Goal: Task Accomplishment & Management: Manage account settings

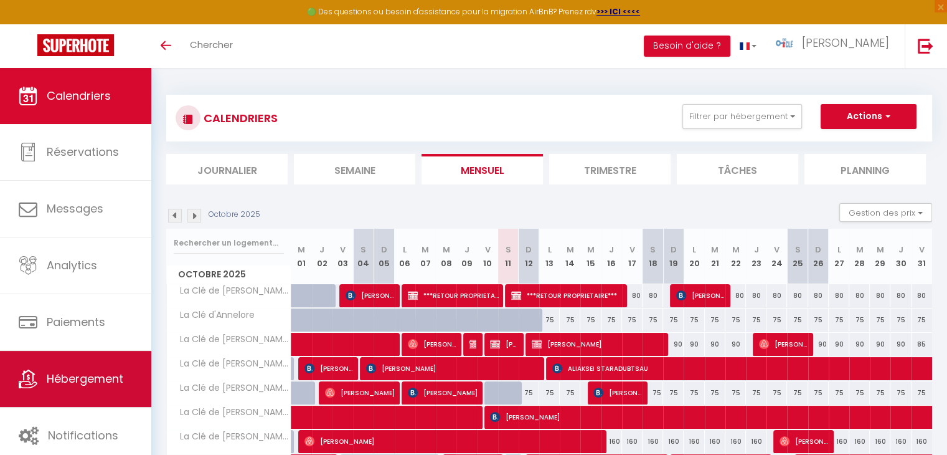
click at [65, 384] on span "Hébergement" at bounding box center [85, 378] width 77 height 16
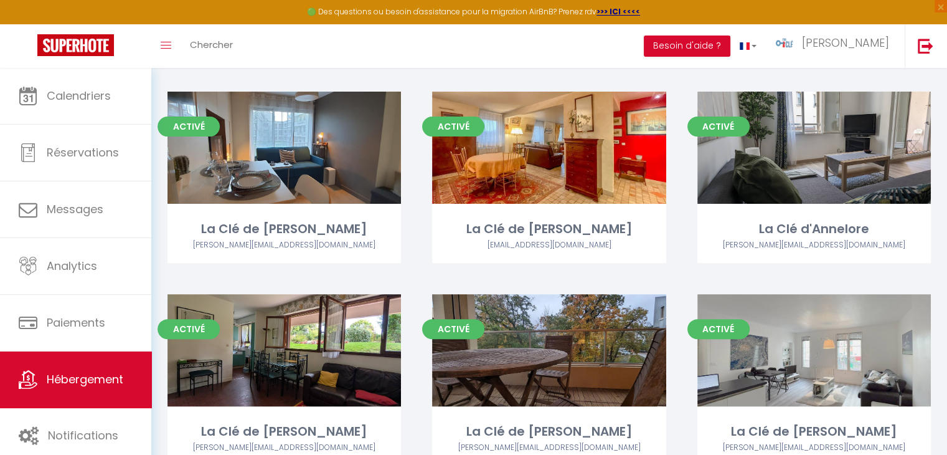
scroll to position [341, 0]
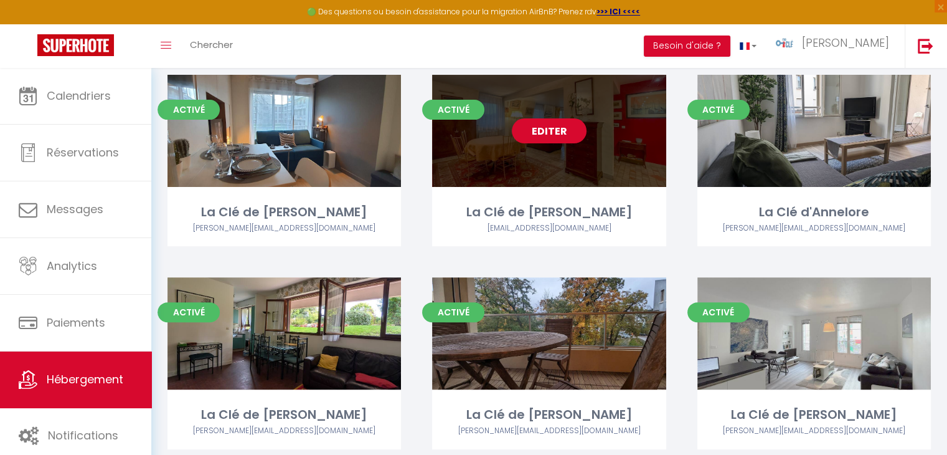
click at [548, 123] on link "Editer" at bounding box center [549, 130] width 75 height 25
select select "3"
select select "2"
select select "1"
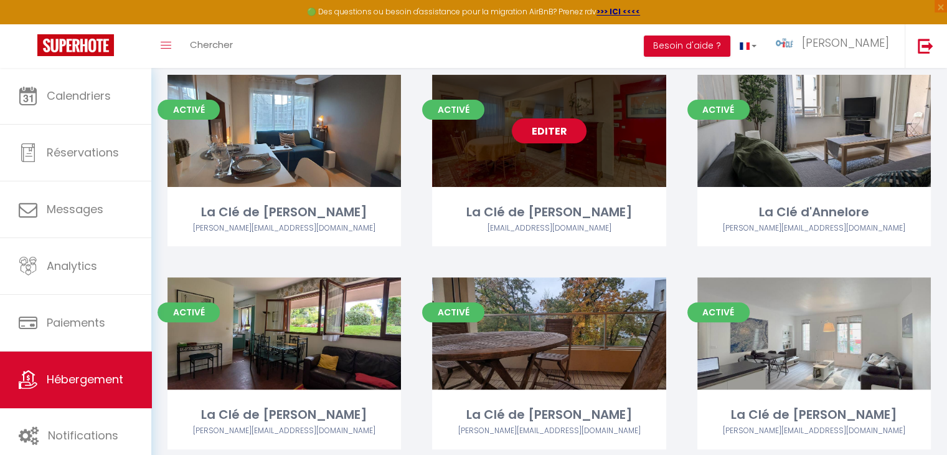
select select
select select "28"
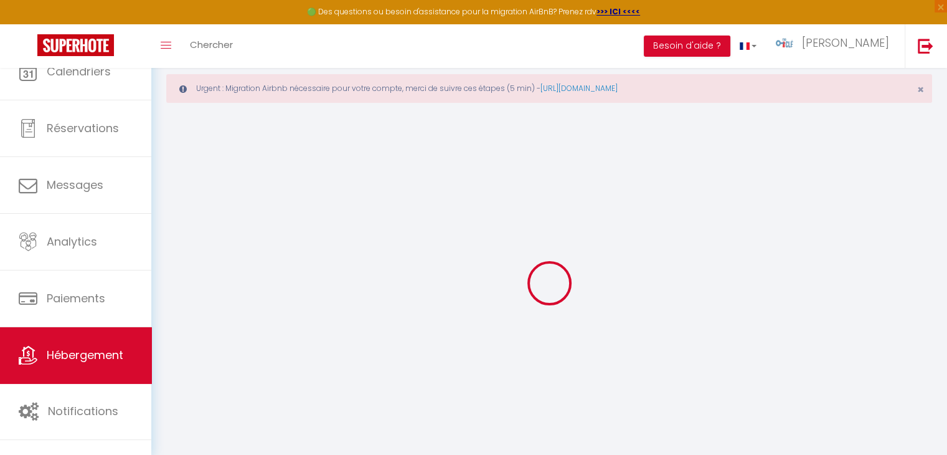
select select
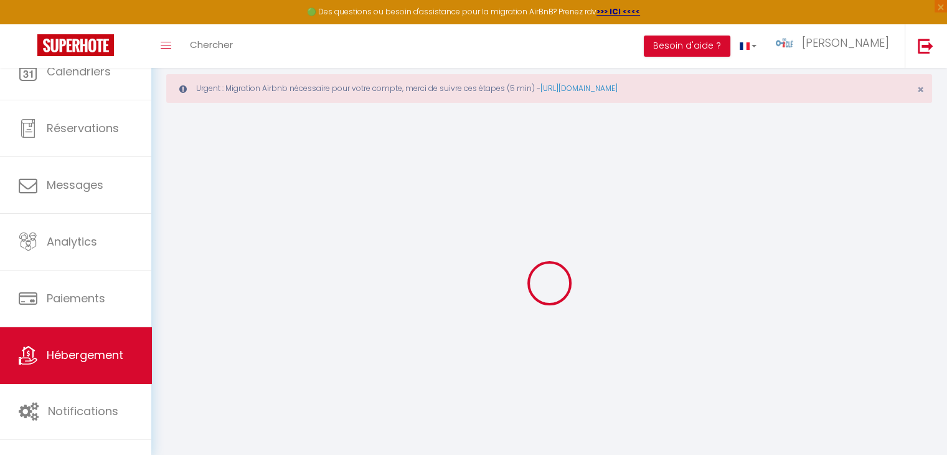
select select
checkbox input "false"
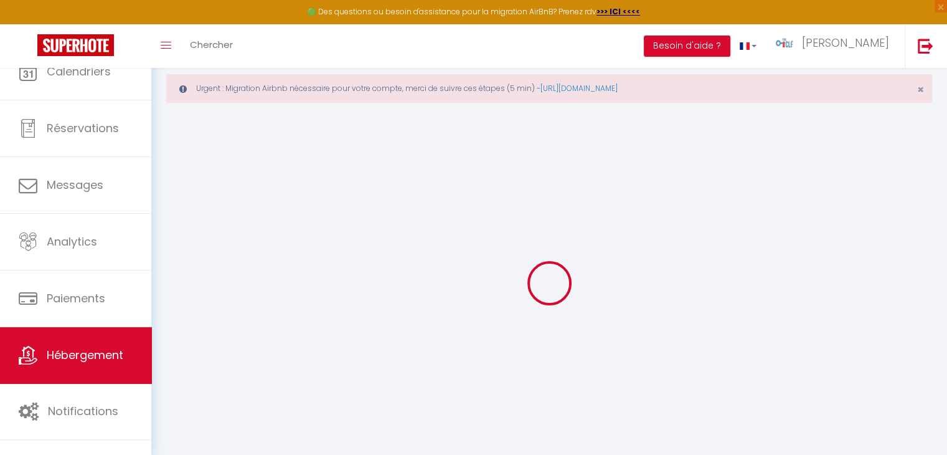
select select
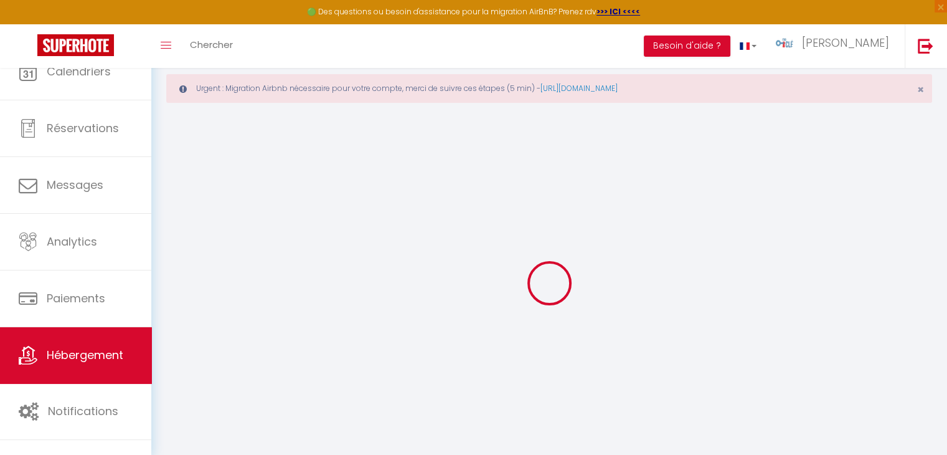
select select
checkbox input "false"
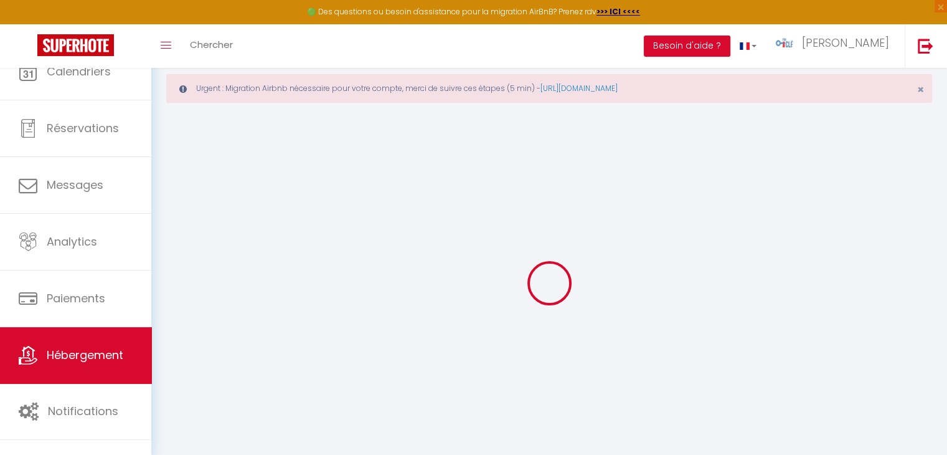
checkbox input "false"
select select
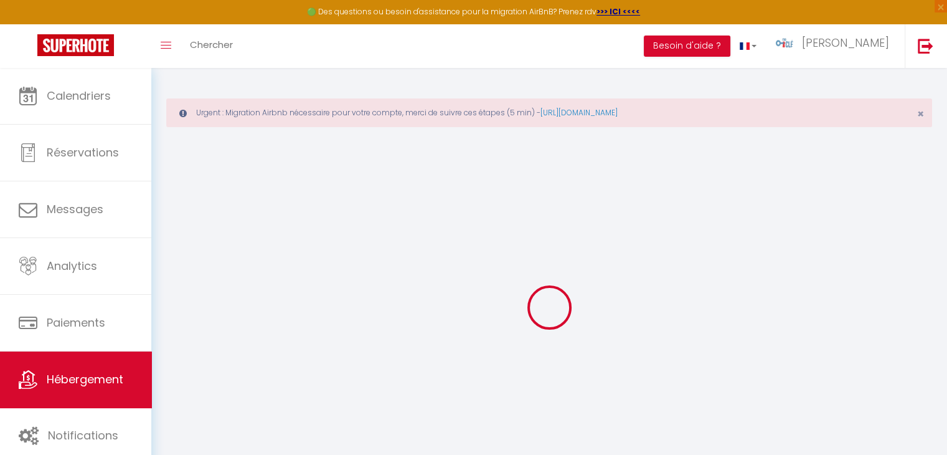
select select
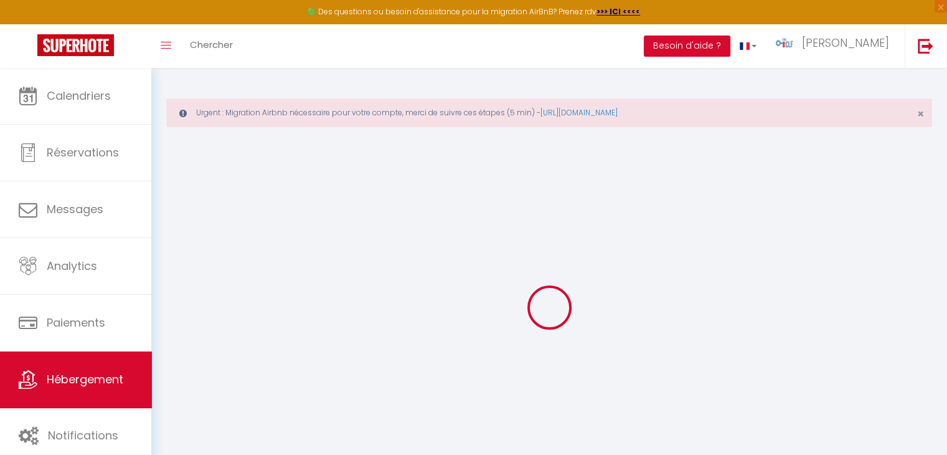
select select
checkbox input "false"
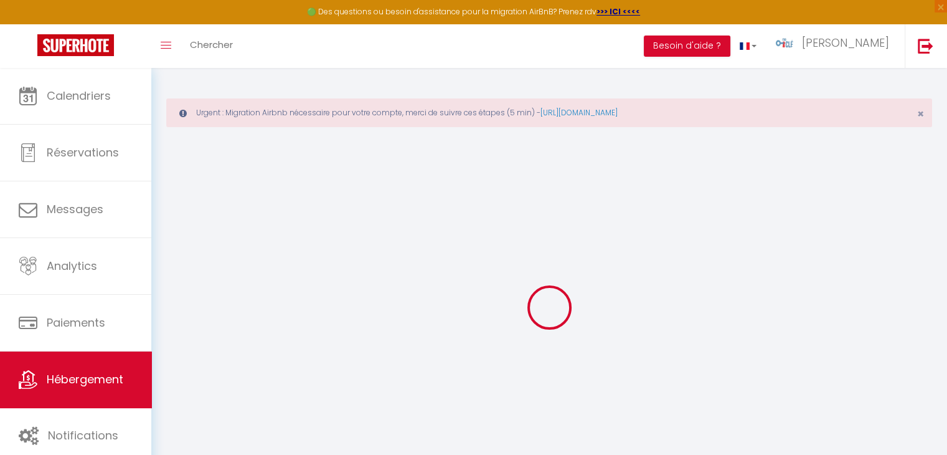
select select
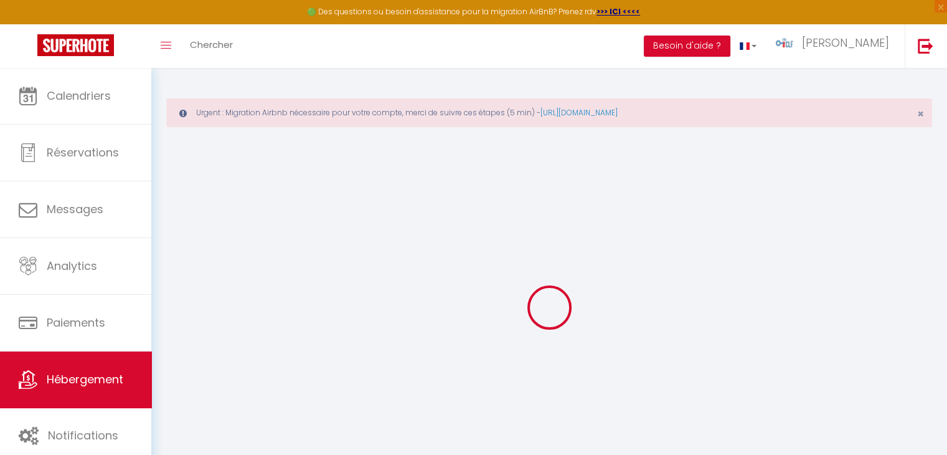
select select
checkbox input "false"
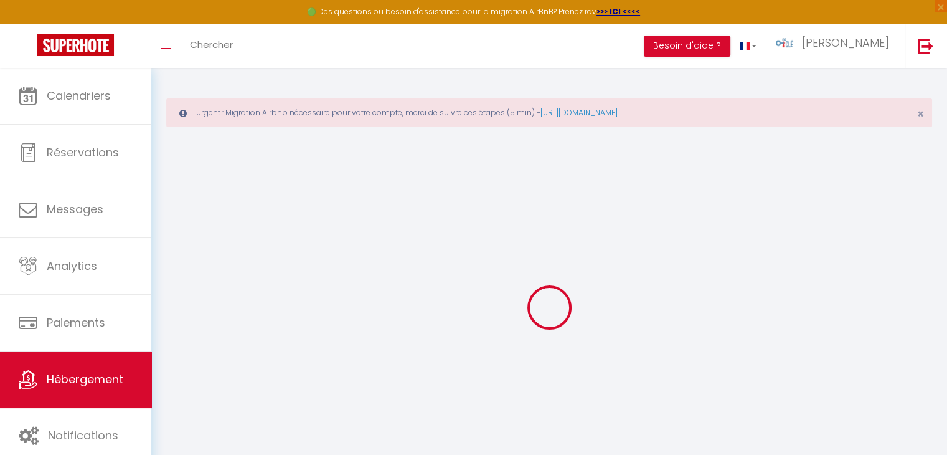
checkbox input "false"
select select
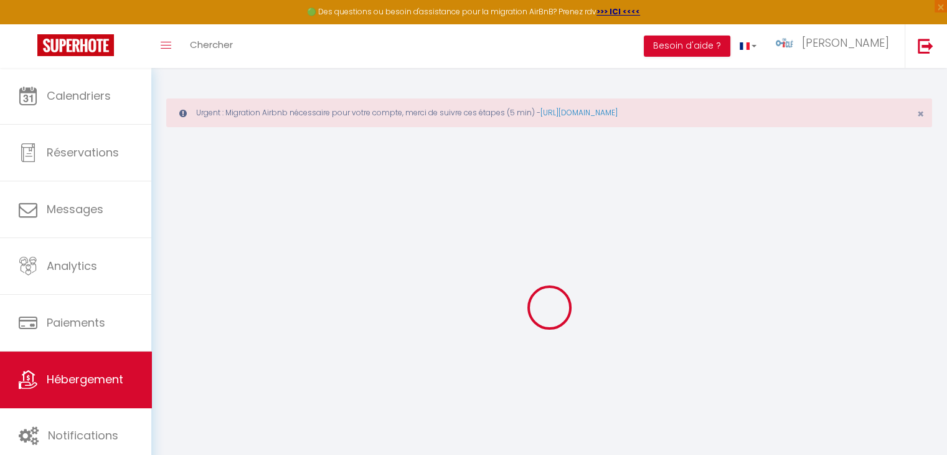
select select
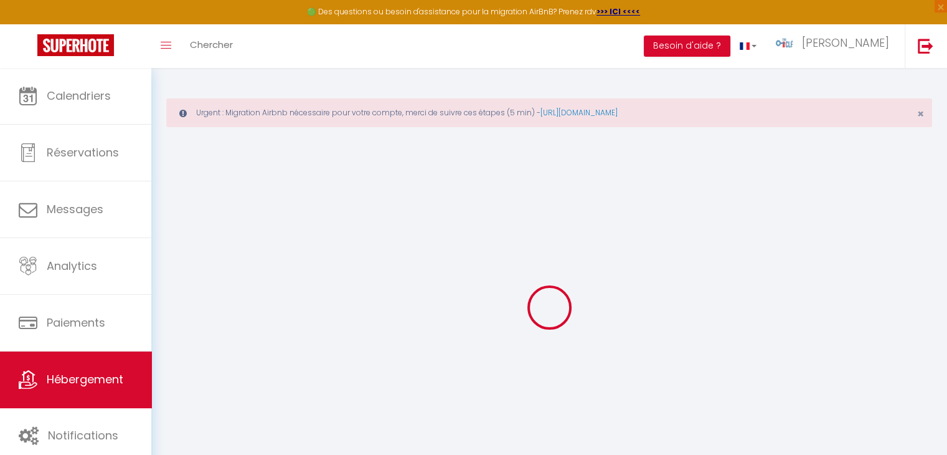
checkbox input "false"
select select
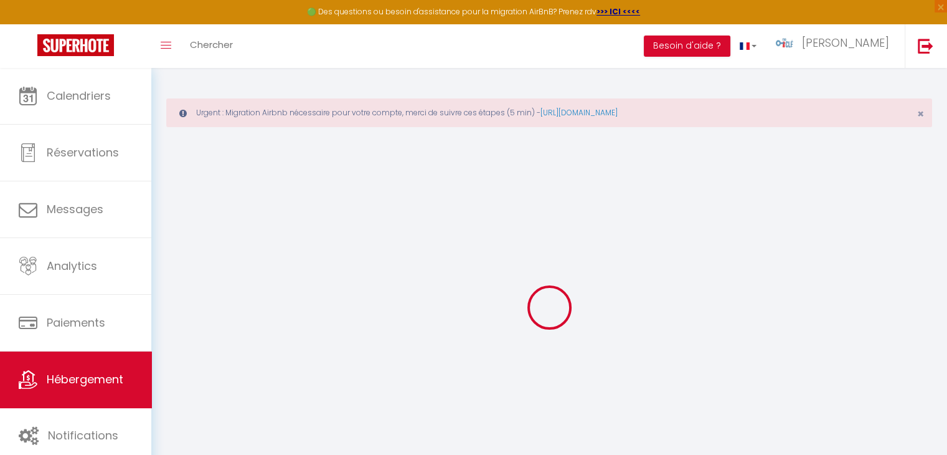
select select
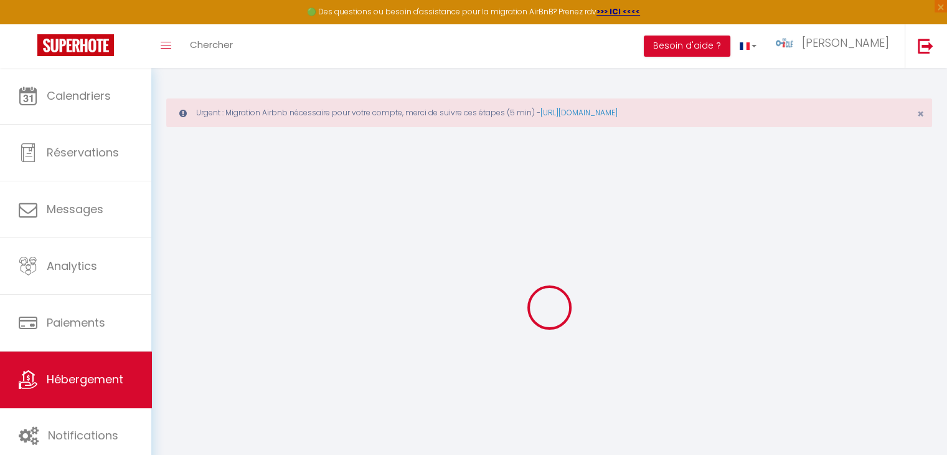
select select
checkbox input "false"
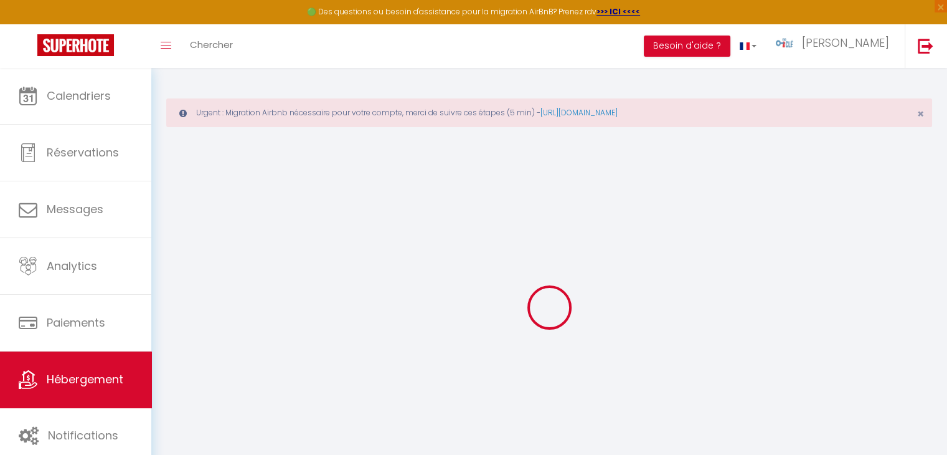
checkbox input "false"
select select
type input "La Clé de [PERSON_NAME]"
type input "[PERSON_NAME]"
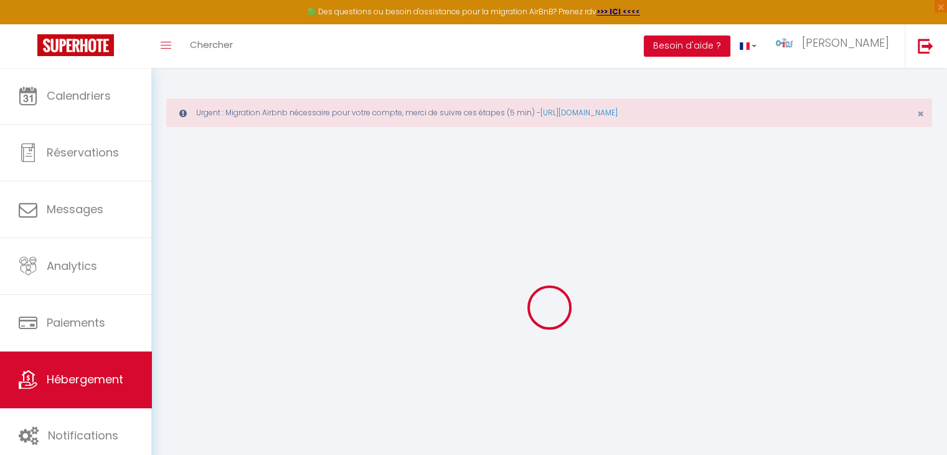
type input "[STREET_ADDRESS]"
type input "78110"
type input "Le Vésinet"
select select "2"
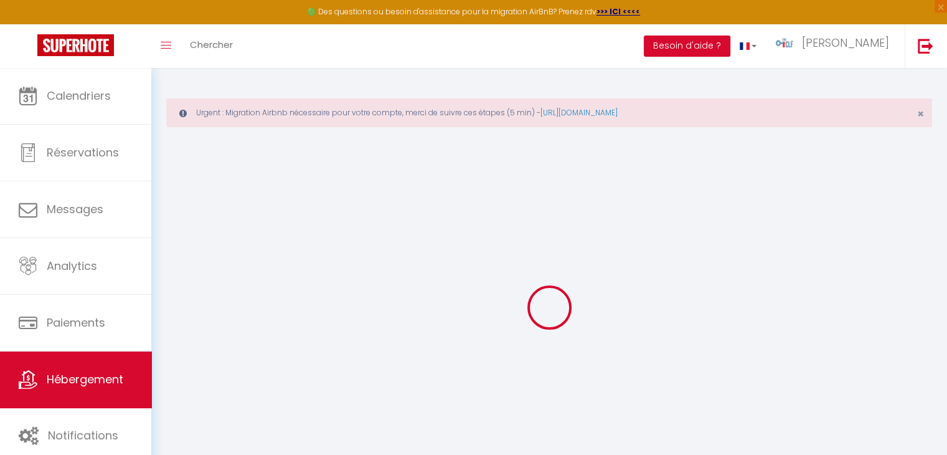
type input "125"
type input "72"
type input "9.5"
type input "300"
type input "700"
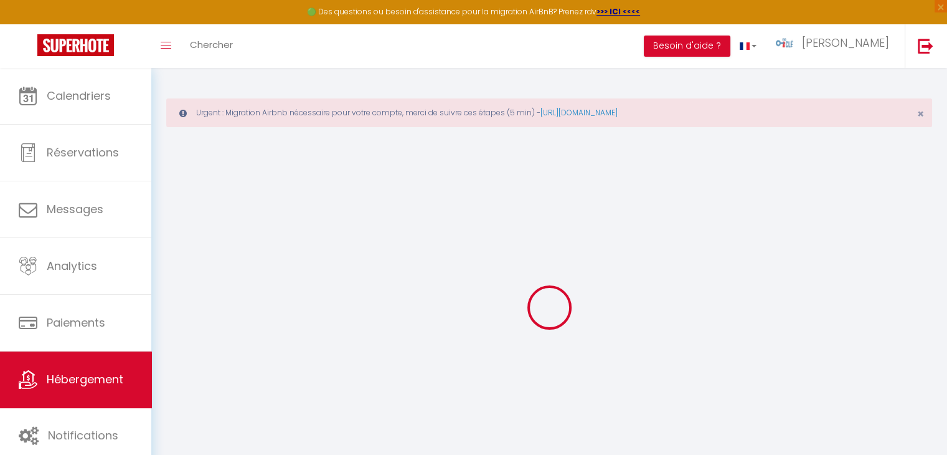
type input "20"
select select
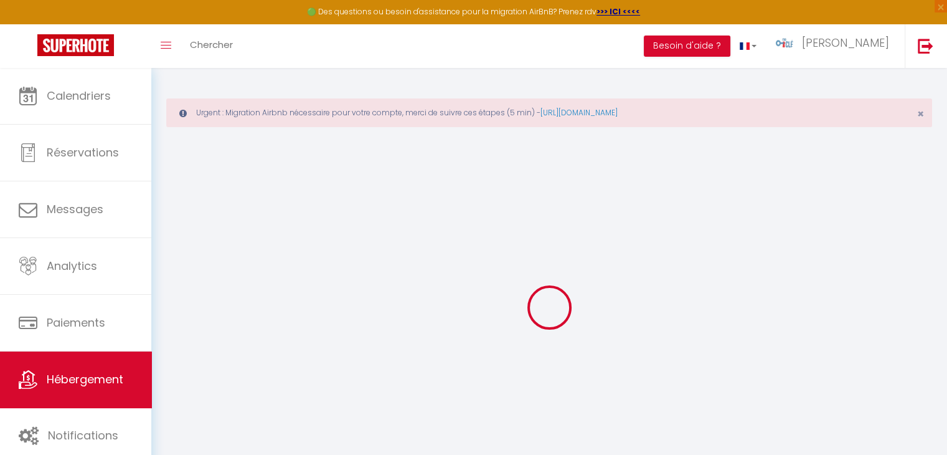
select select
type input "[STREET_ADDRESS]"
type input "78110"
type input "Le Vésinet"
type input "[PERSON_NAME][EMAIL_ADDRESS][DOMAIN_NAME]"
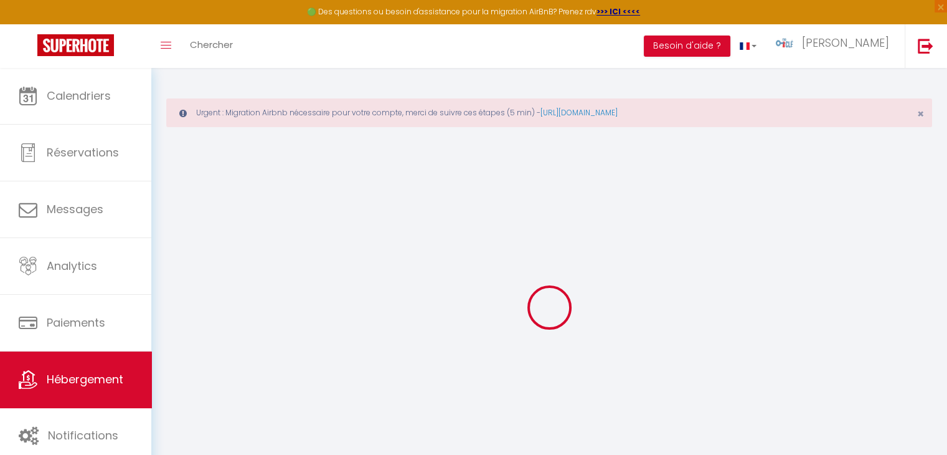
select select "2500"
checkbox input "false"
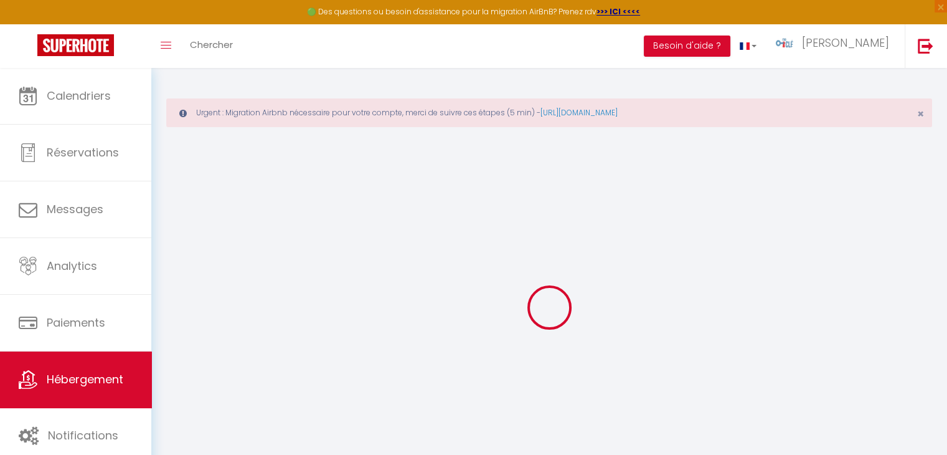
radio input "true"
type input "0"
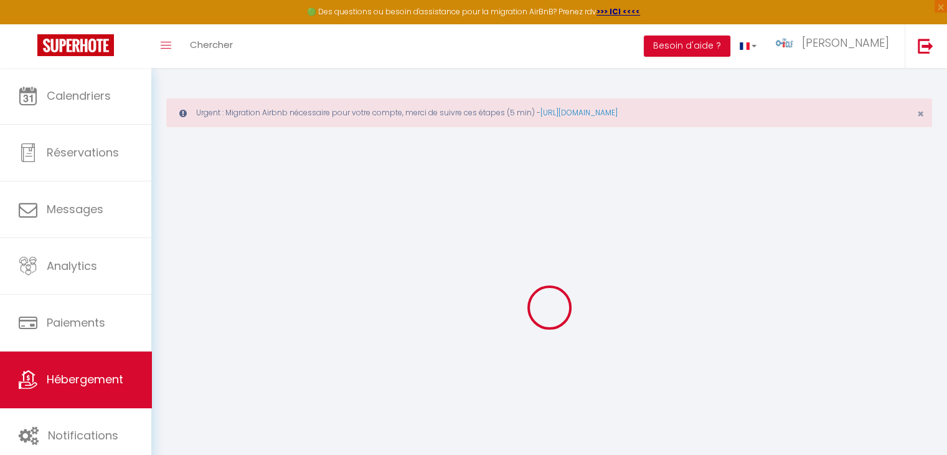
select select
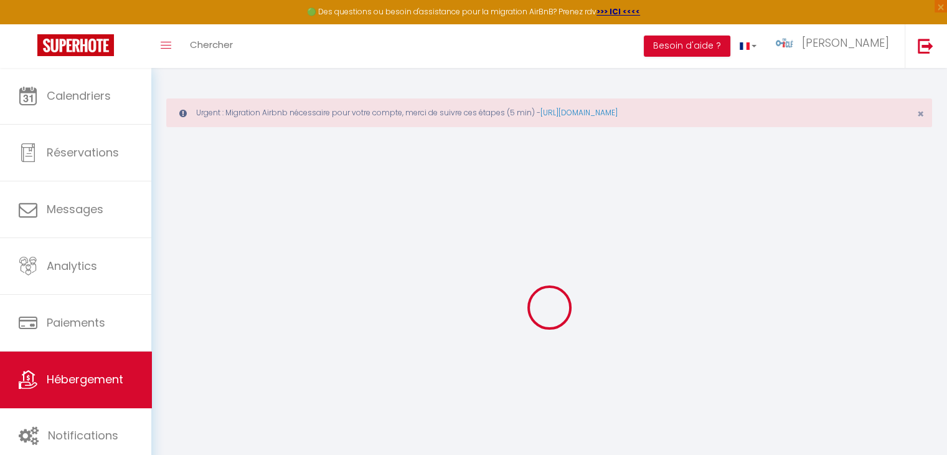
checkbox input "false"
select select "7312"
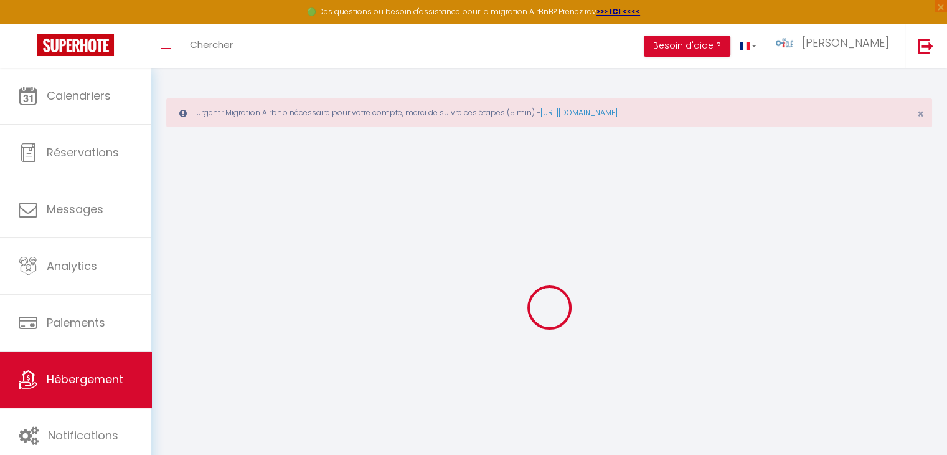
select select "7312"
select select
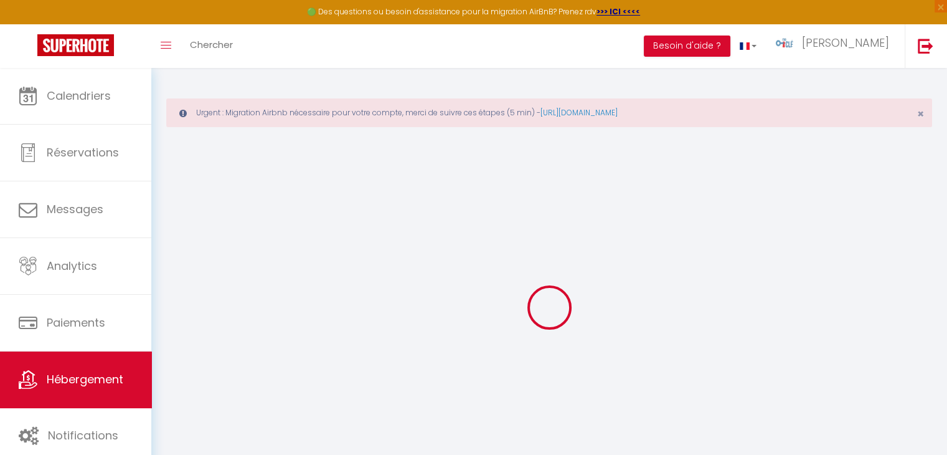
select select
checkbox input "false"
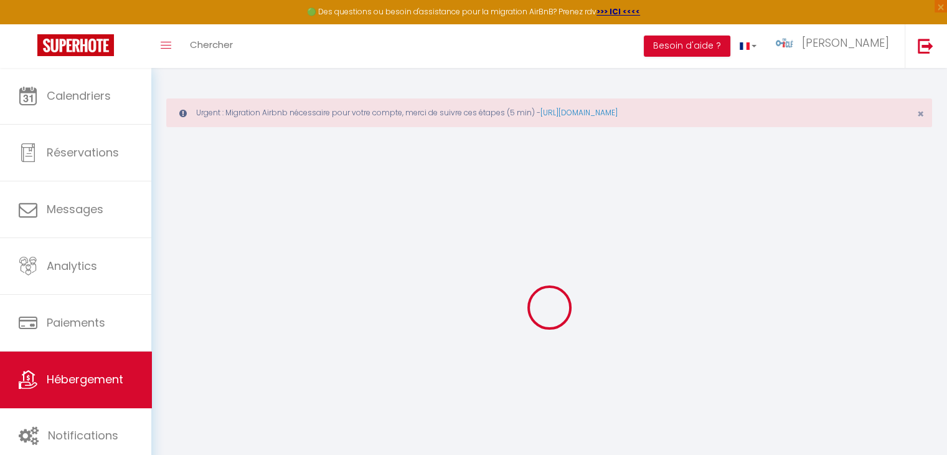
checkbox input "false"
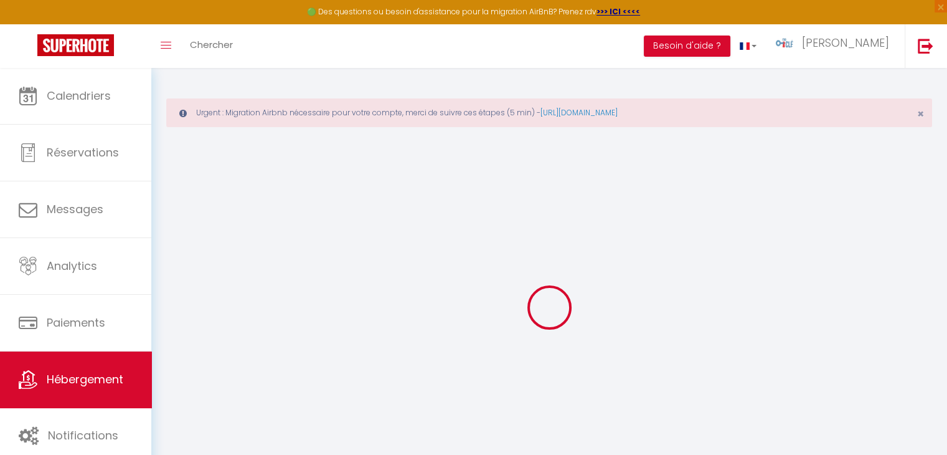
checkbox input "false"
select select "17:00"
select select "07:00"
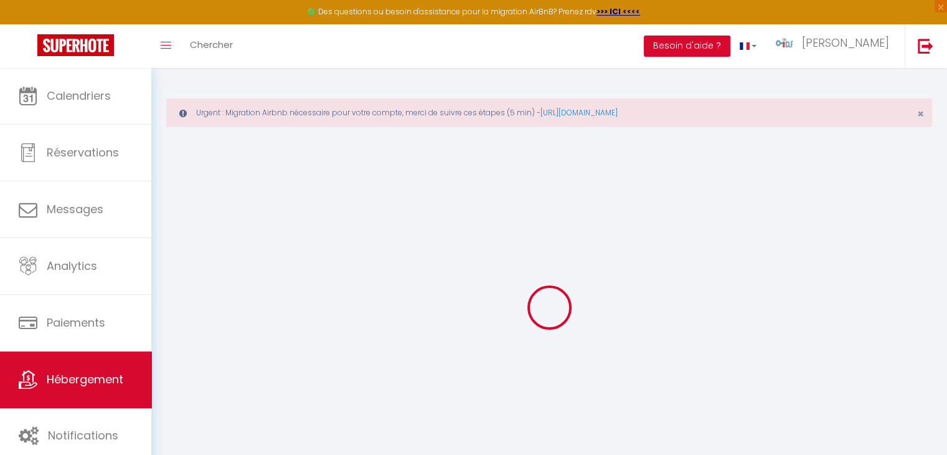
select select "11:00"
select select "30"
select select "120"
checkbox input "false"
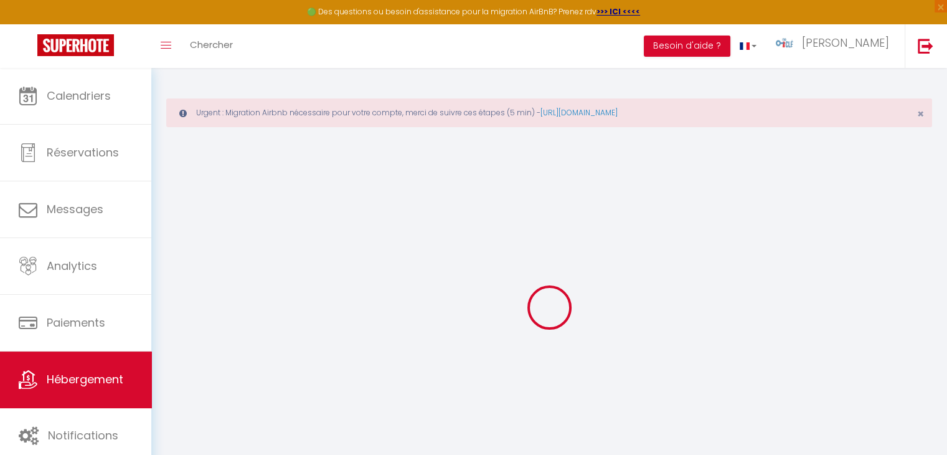
checkbox input "false"
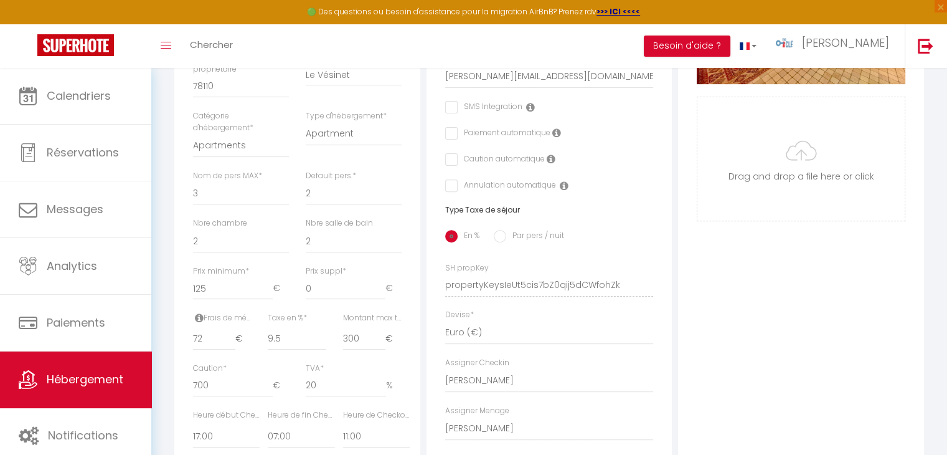
scroll to position [425, 0]
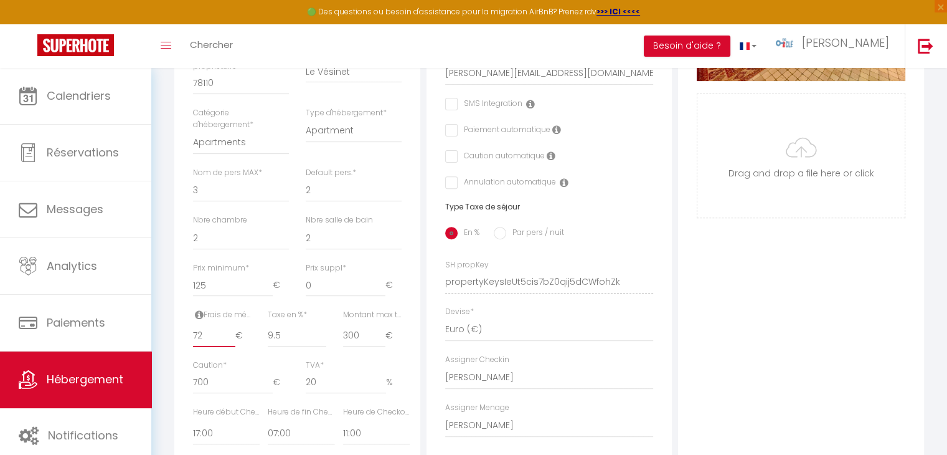
click at [211, 347] on input "72" at bounding box center [214, 335] width 42 height 22
type input "7"
checkbox input "false"
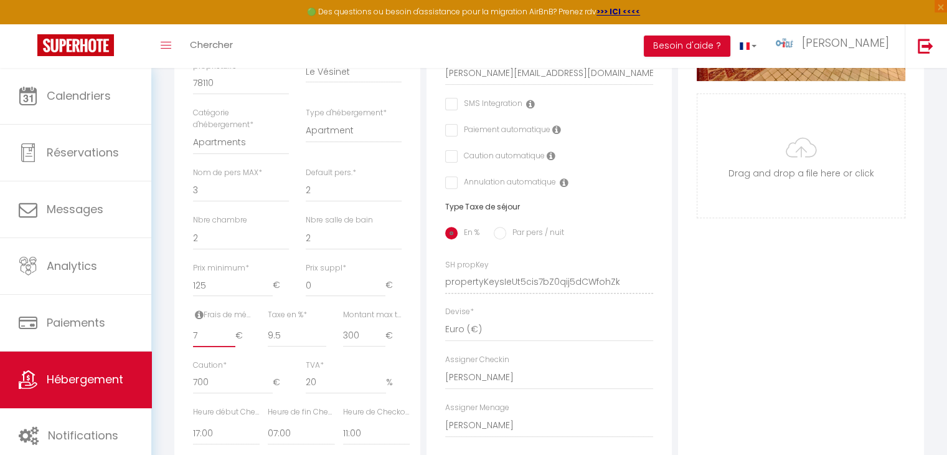
checkbox input "false"
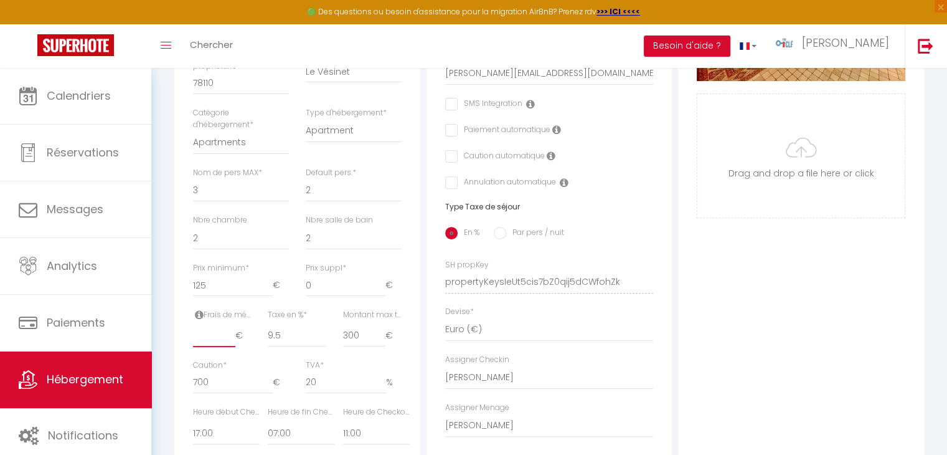
type input "0"
checkbox input "false"
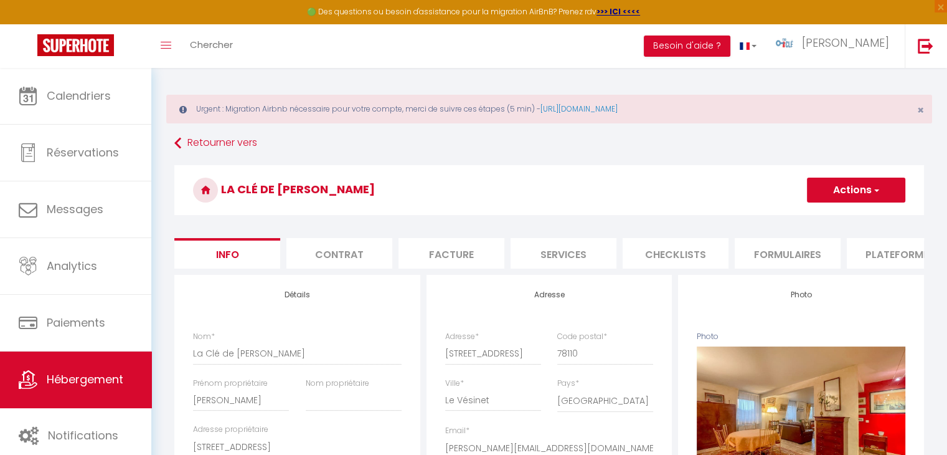
scroll to position [0, 0]
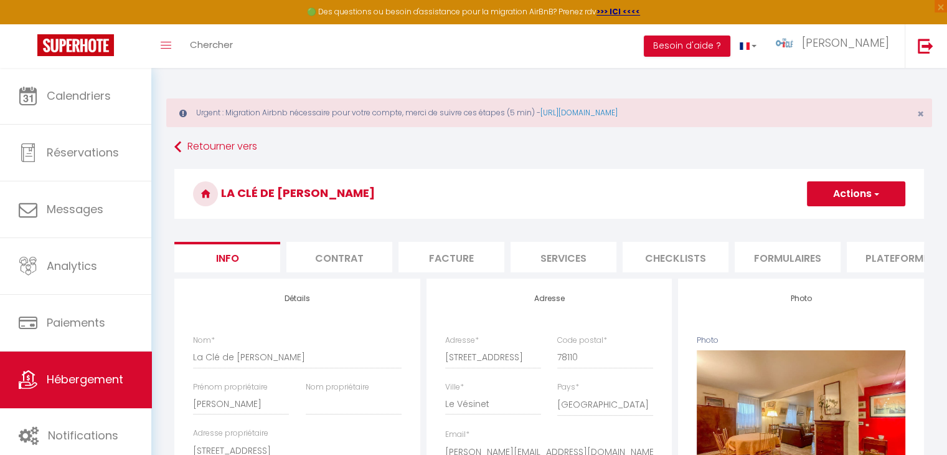
type input "0"
click at [879, 192] on span "button" at bounding box center [876, 193] width 8 height 12
click at [803, 225] on input "Enregistrer" at bounding box center [807, 221] width 46 height 12
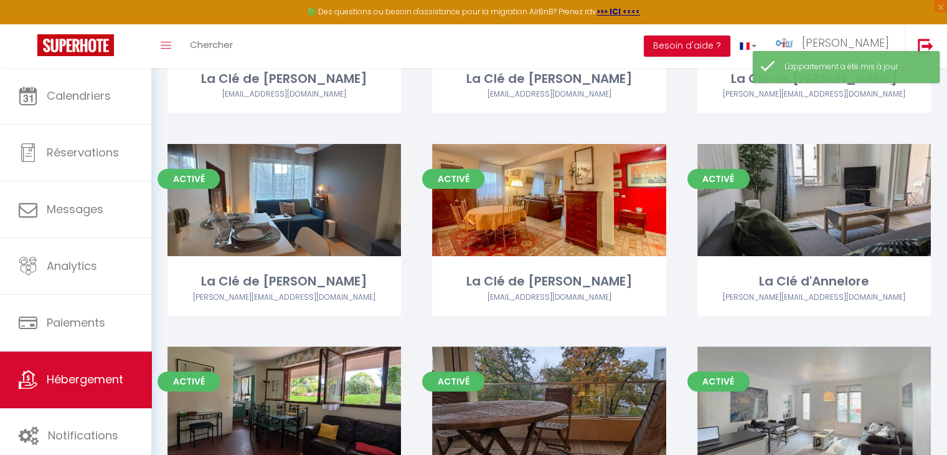
scroll to position [286, 0]
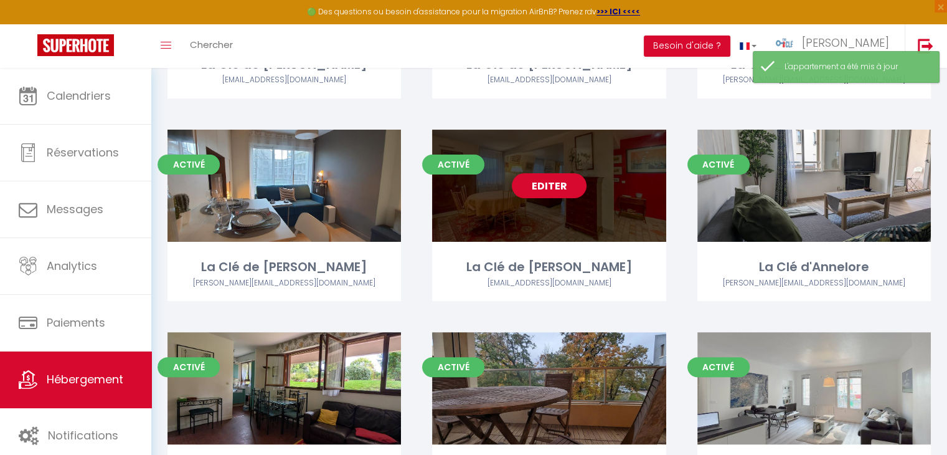
click at [545, 184] on link "Editer" at bounding box center [549, 185] width 75 height 25
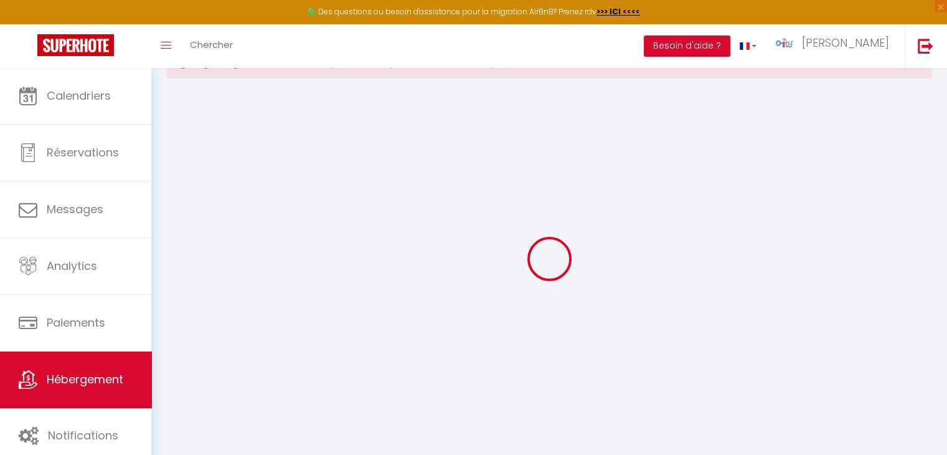
scroll to position [50, 0]
type input "La Clé de [PERSON_NAME]"
type input "[PERSON_NAME]"
type input "[STREET_ADDRESS]"
type input "78110"
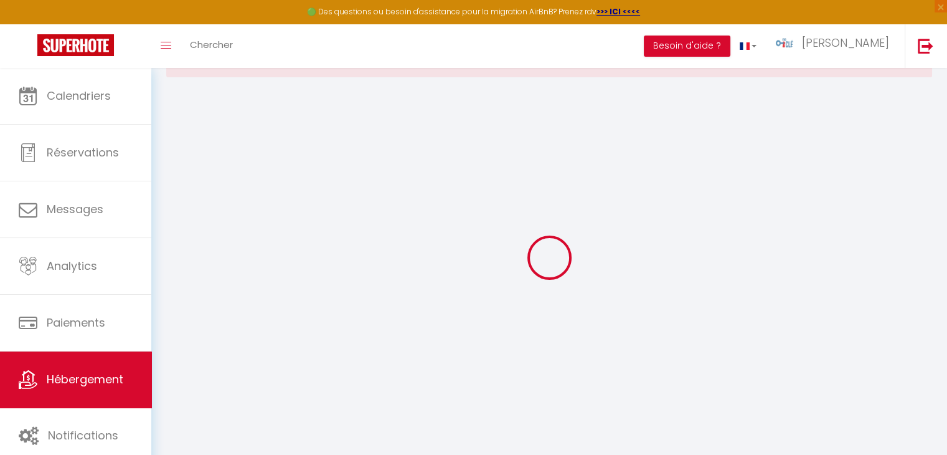
type input "Le Vésinet"
select select "2"
type input "125"
type input "9.5"
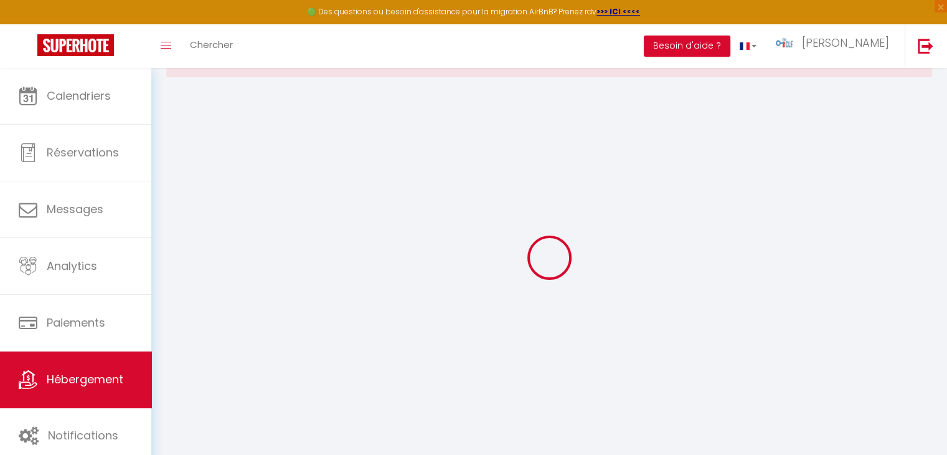
type input "300"
type input "700"
type input "20"
select select
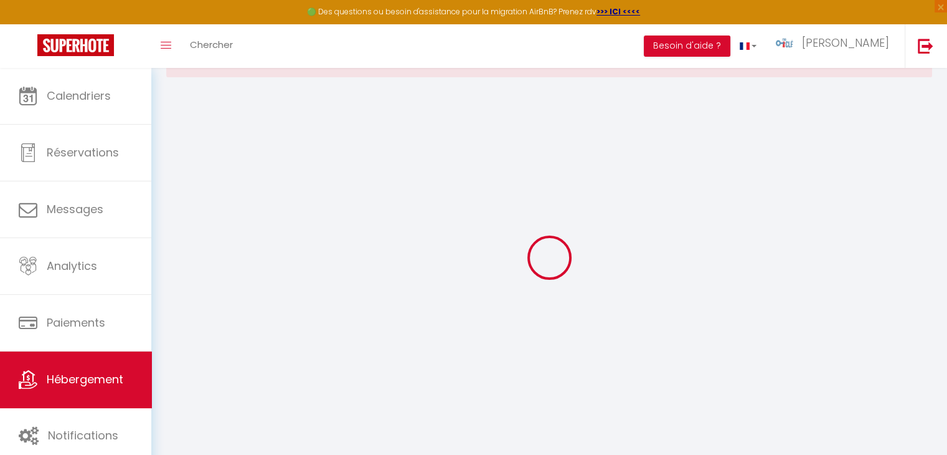
select select
type input "[STREET_ADDRESS]"
type input "78110"
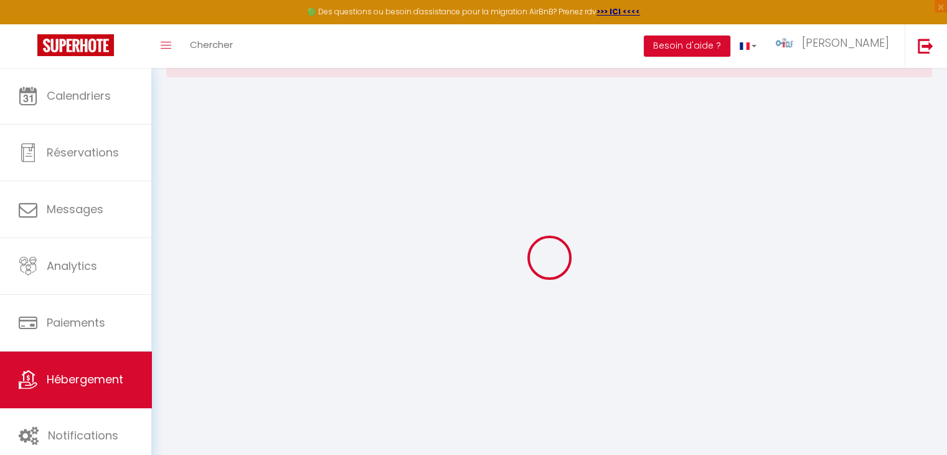
type input "Le Vésinet"
type input "[PERSON_NAME][EMAIL_ADDRESS][DOMAIN_NAME]"
select select "2500"
checkbox input "false"
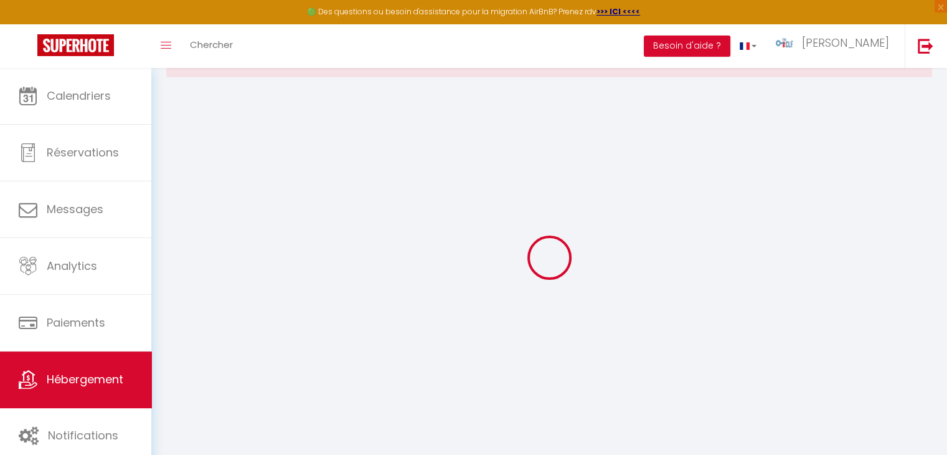
checkbox input "false"
radio input "true"
type input "0"
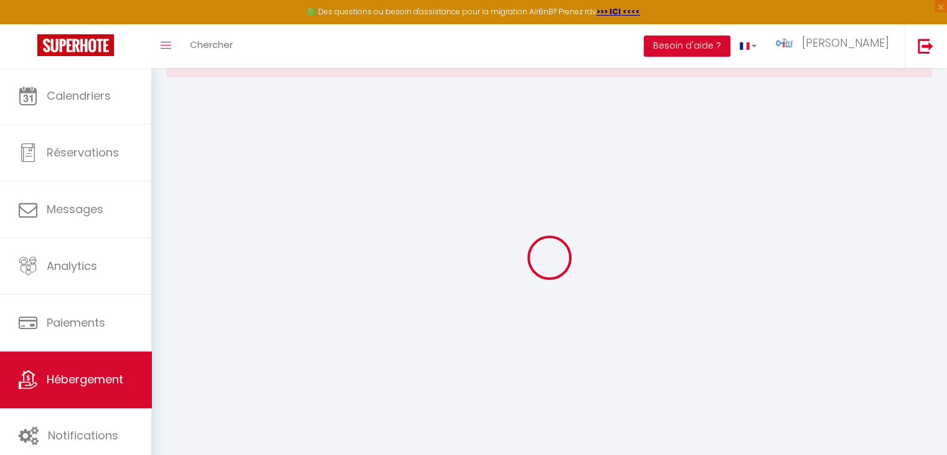
type input "0"
select select
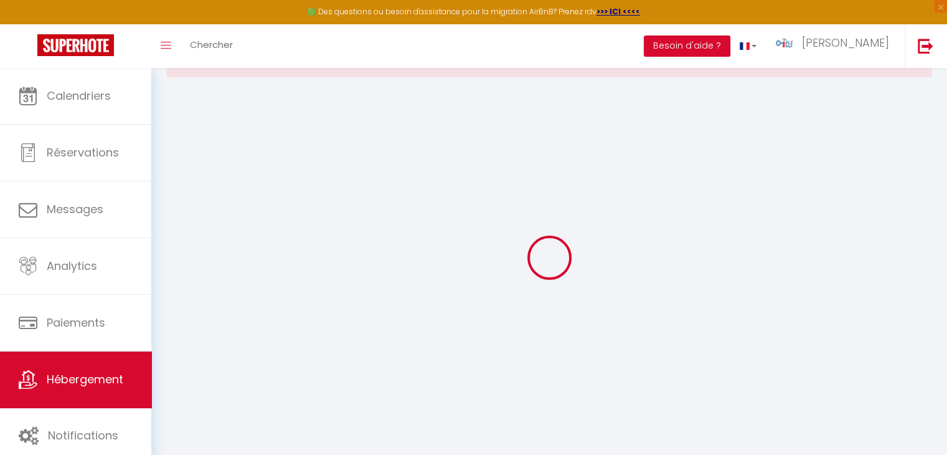
select select
checkbox input "false"
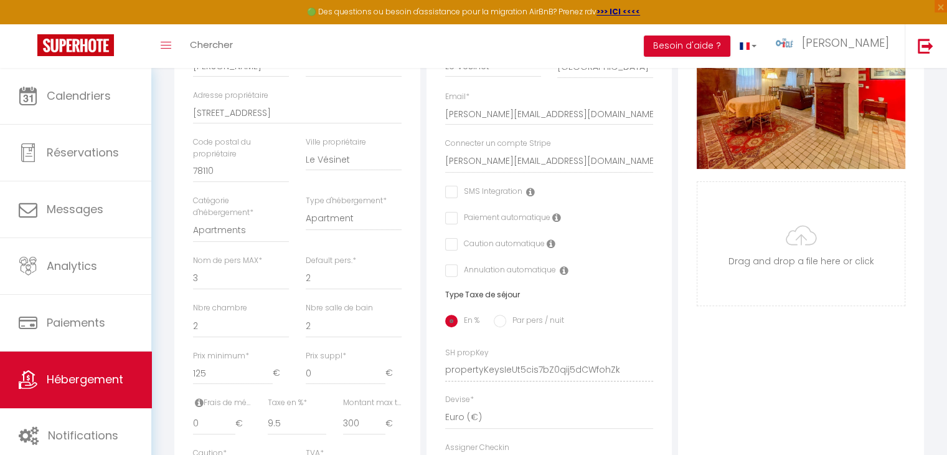
scroll to position [390, 0]
